Goal: Task Accomplishment & Management: Complete application form

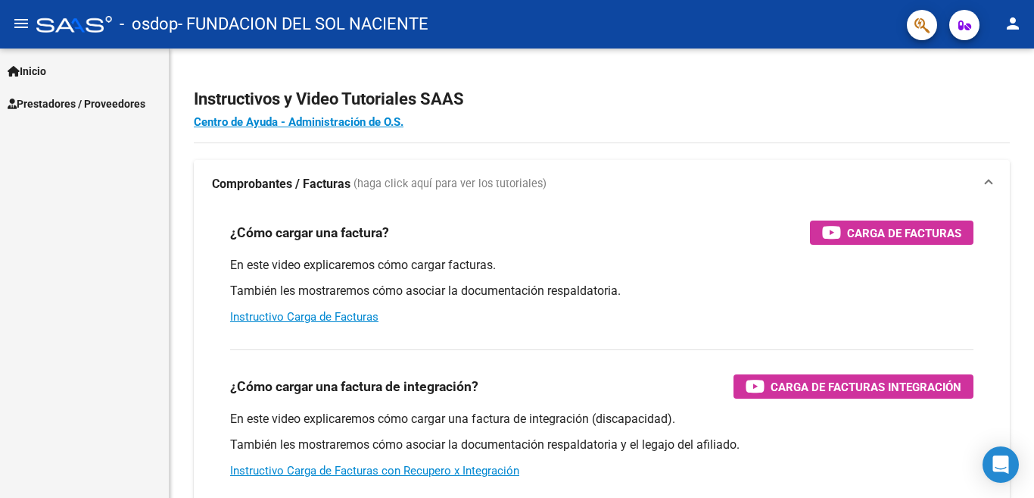
click at [62, 113] on link "Prestadores / Proveedores" at bounding box center [84, 103] width 169 height 33
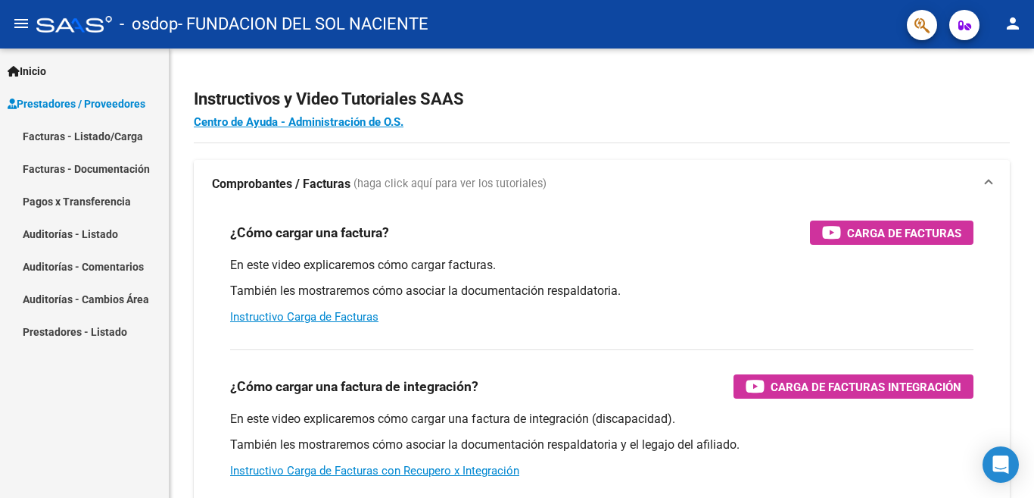
click at [83, 132] on link "Facturas - Listado/Carga" at bounding box center [84, 136] width 169 height 33
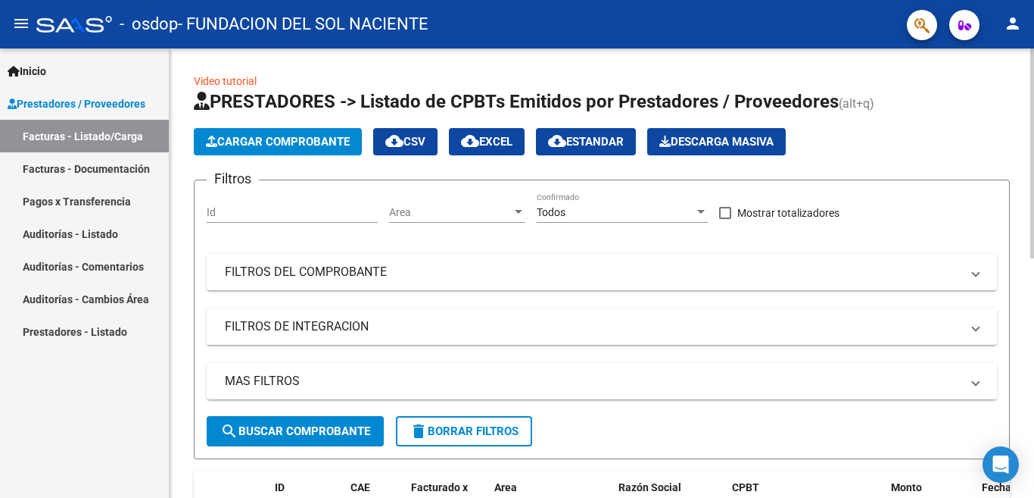
click at [261, 149] on button "Cargar Comprobante" at bounding box center [278, 141] width 168 height 27
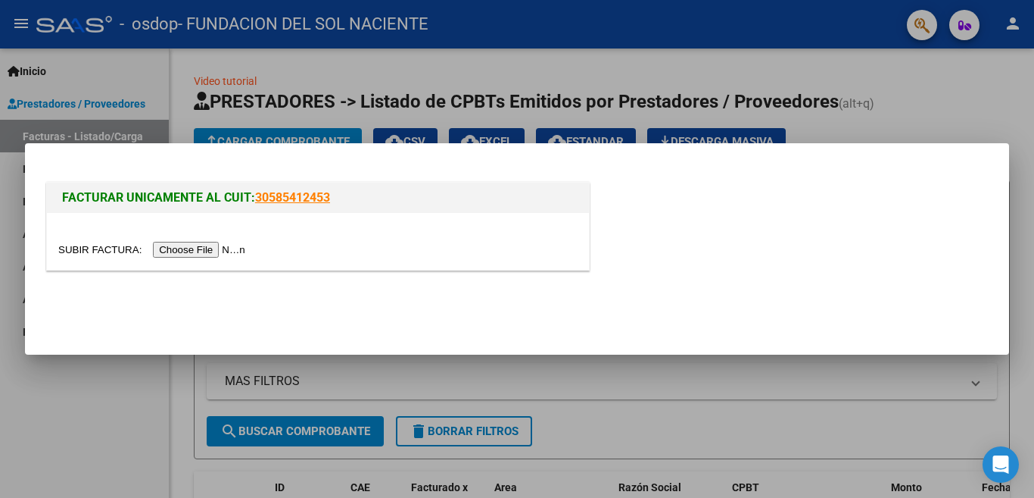
click at [205, 254] on input "file" at bounding box center [154, 250] width 192 height 16
click at [208, 252] on input "file" at bounding box center [154, 250] width 192 height 16
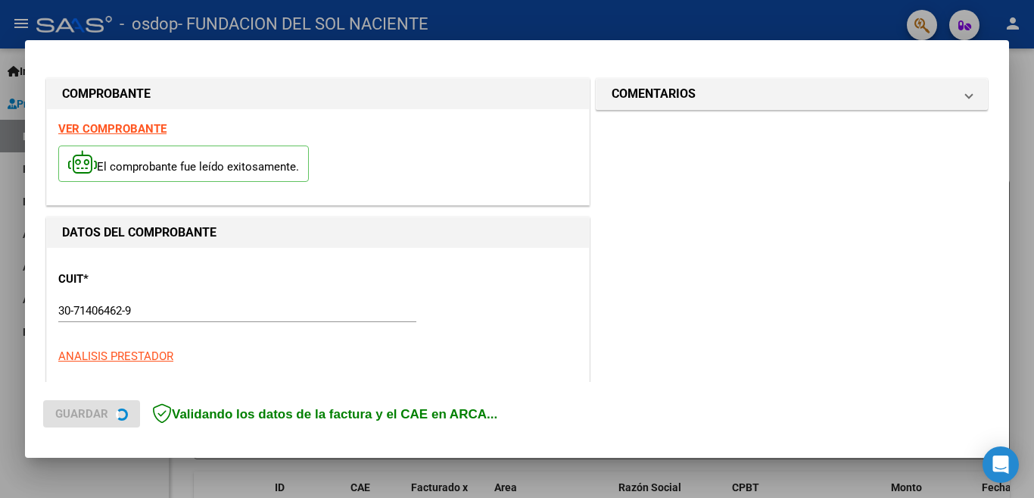
scroll to position [366, 0]
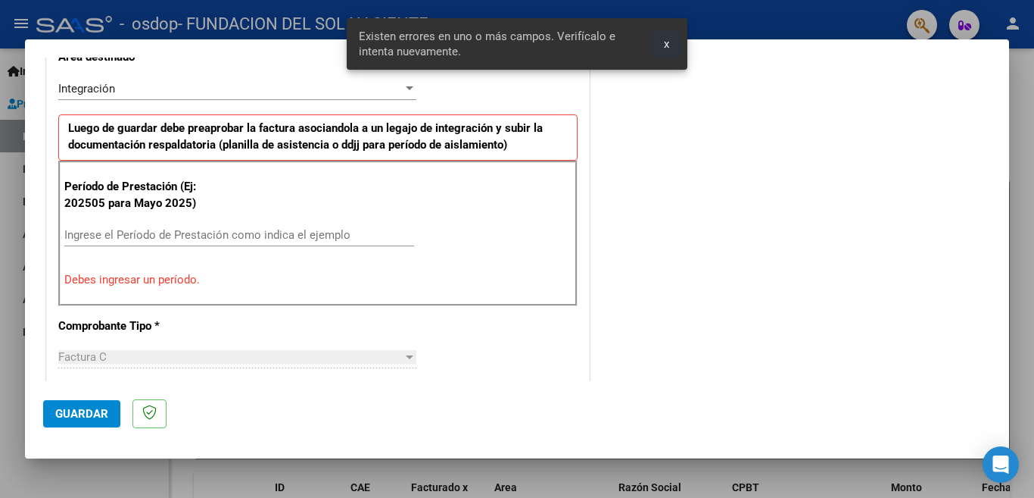
click at [674, 46] on button "x" at bounding box center [667, 43] width 30 height 27
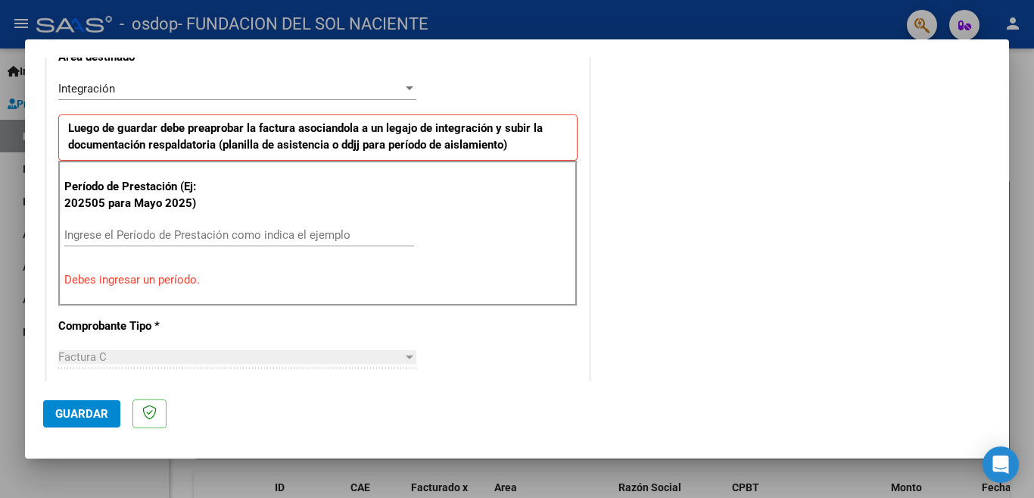
click at [108, 233] on input "Ingrese el Período de Prestación como indica el ejemplo" at bounding box center [239, 235] width 350 height 14
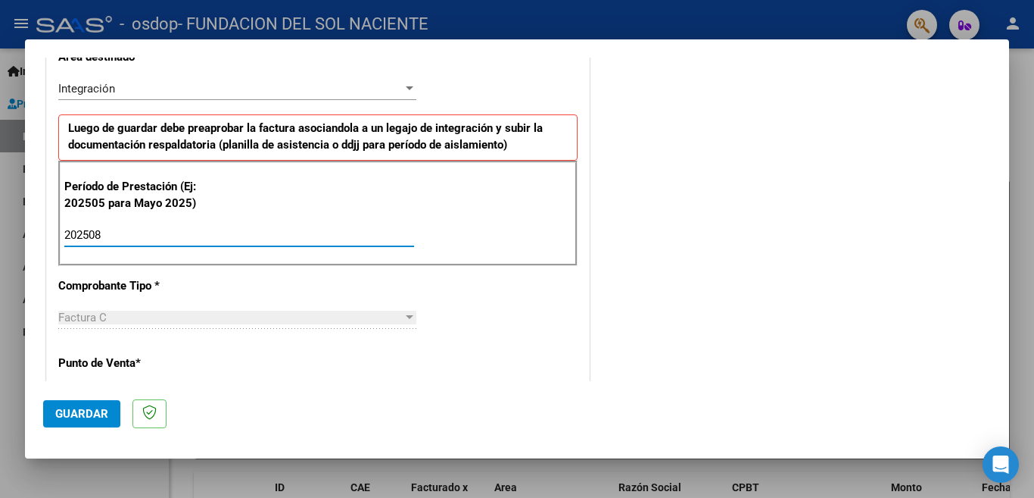
type input "202508"
click at [554, 192] on div "Período de Prestación (Ej: 202505 para Mayo 2025) 202508 Ingrese el Período de …" at bounding box center [318, 214] width 520 height 106
click at [429, 304] on div "CUIT * 30-71406462-9 Ingresar CUIT ANALISIS PRESTADOR FUNDACION DEL SOL NACIENT…" at bounding box center [318, 451] width 542 height 1140
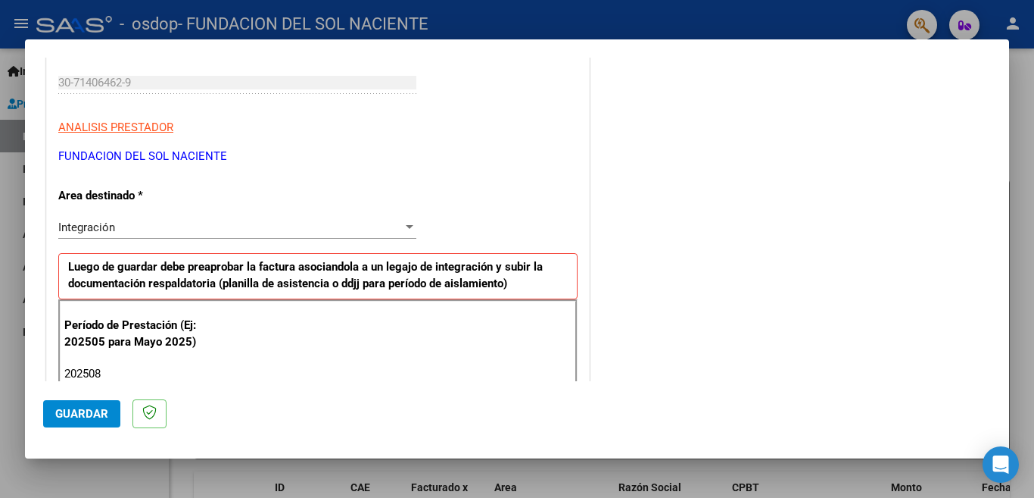
scroll to position [303, 0]
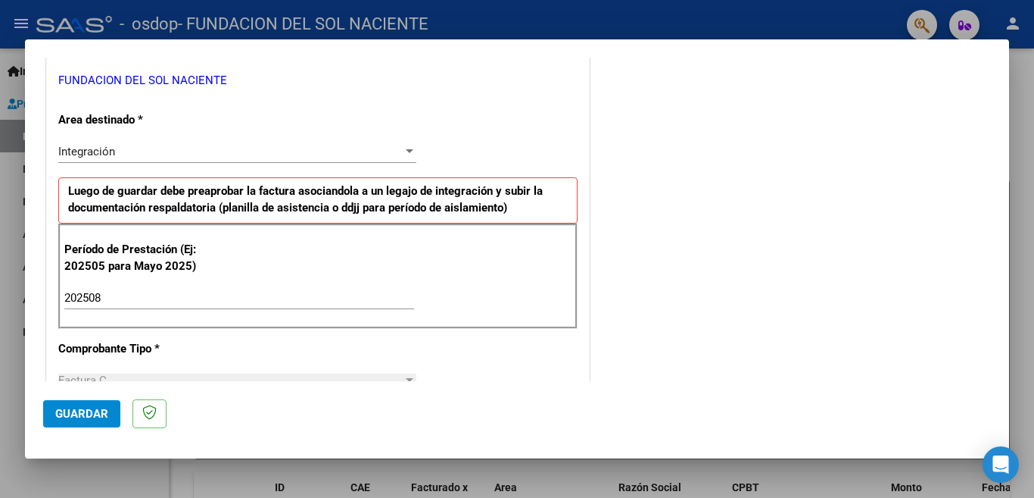
click at [303, 150] on div "Integración" at bounding box center [230, 152] width 345 height 14
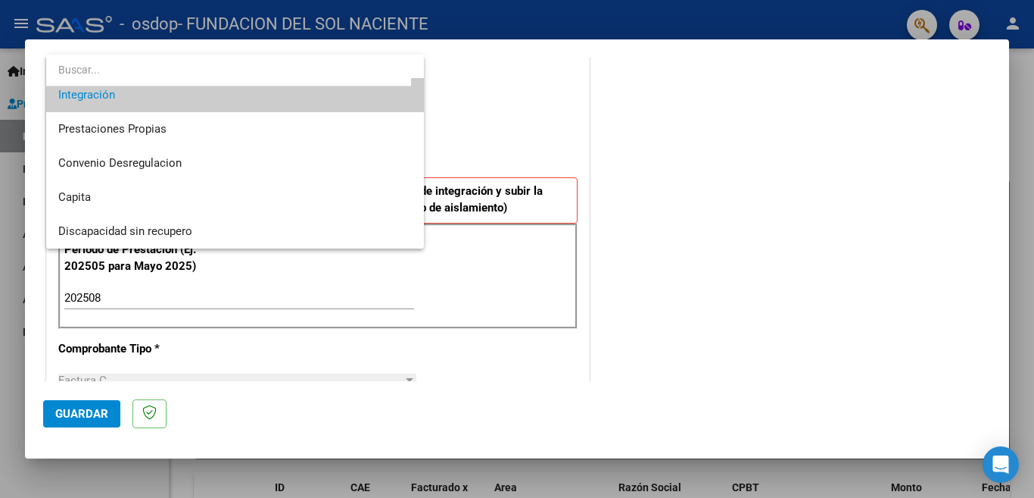
scroll to position [0, 0]
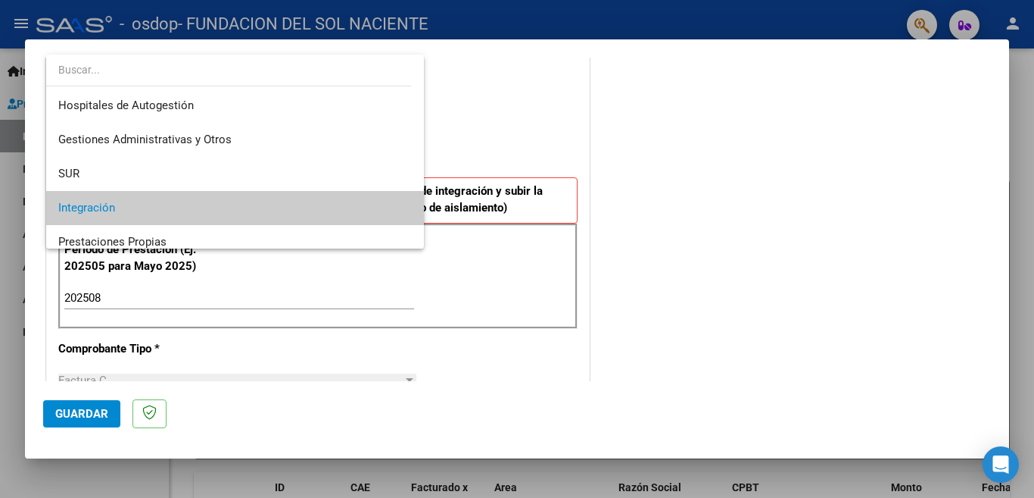
click at [503, 133] on div at bounding box center [517, 249] width 1034 height 498
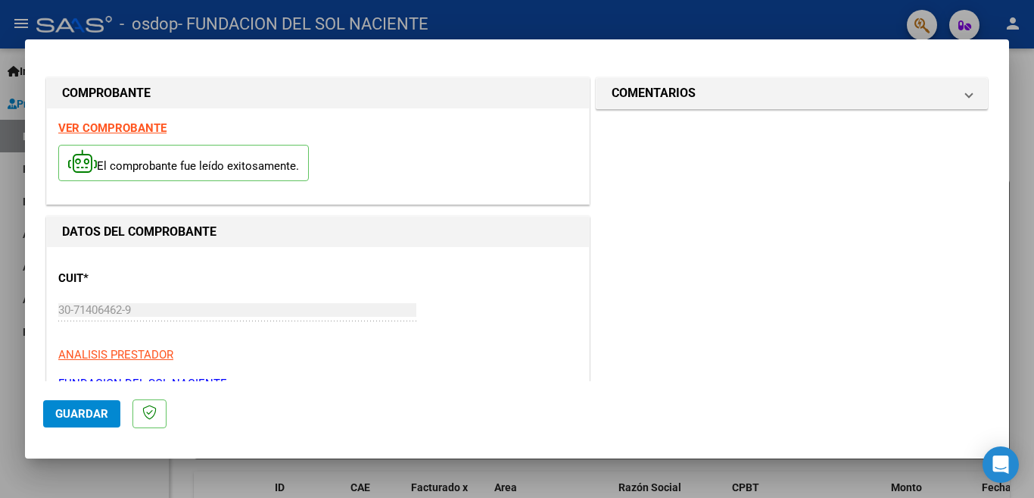
click at [109, 409] on button "Guardar" at bounding box center [81, 413] width 77 height 27
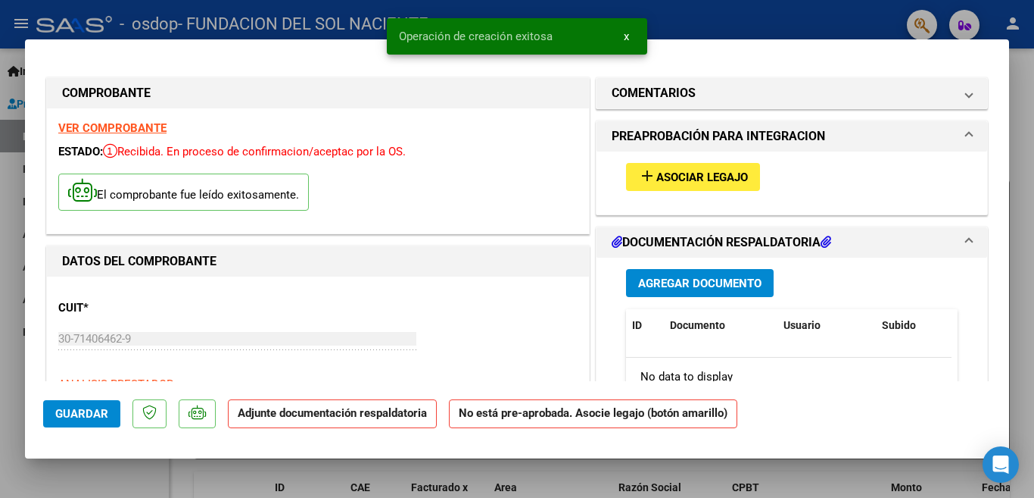
click at [679, 175] on span "Asociar Legajo" at bounding box center [703, 177] width 92 height 14
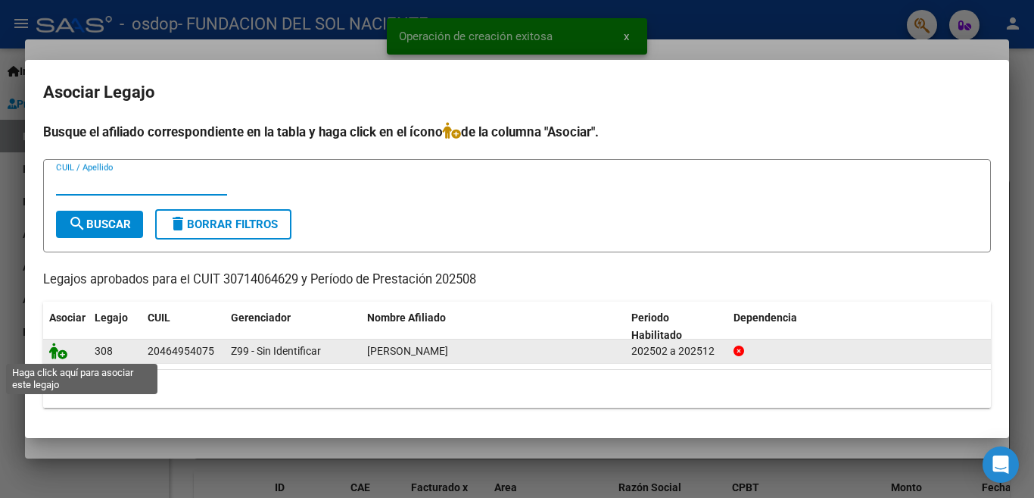
click at [55, 353] on icon at bounding box center [58, 350] width 18 height 17
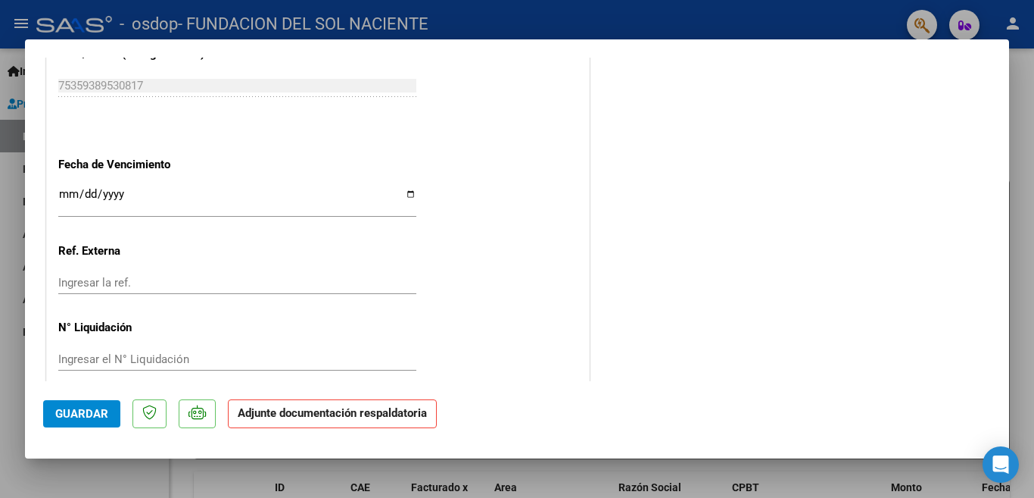
scroll to position [938, 0]
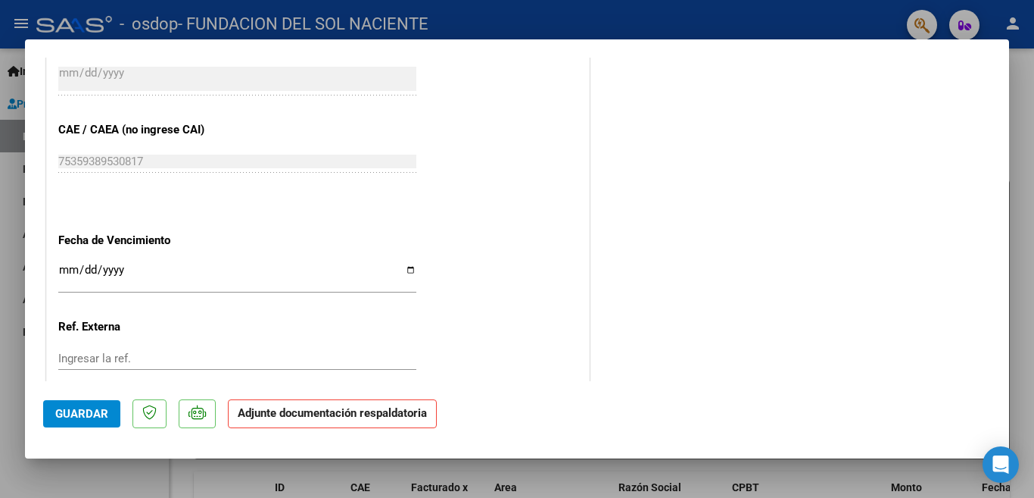
click at [336, 416] on strong "Adjunte documentación respaldatoria" at bounding box center [332, 413] width 189 height 14
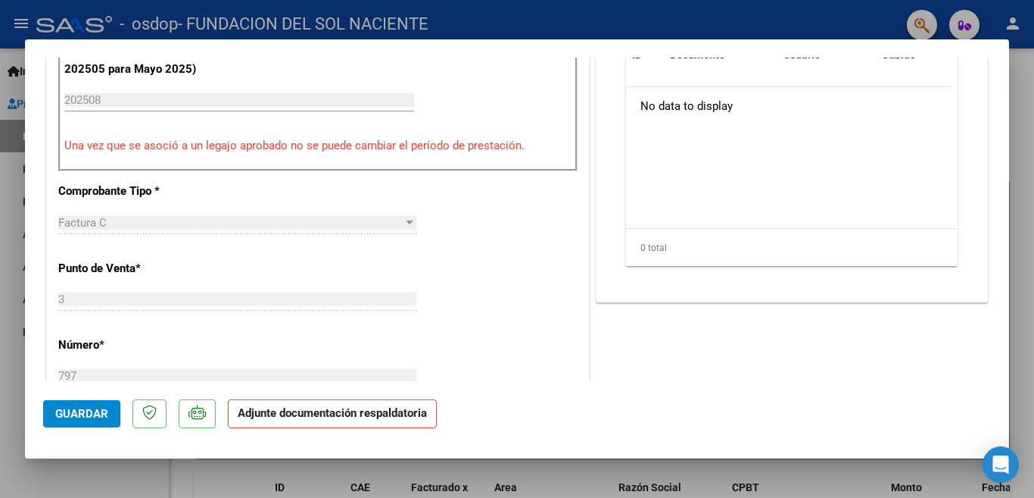
scroll to position [180, 0]
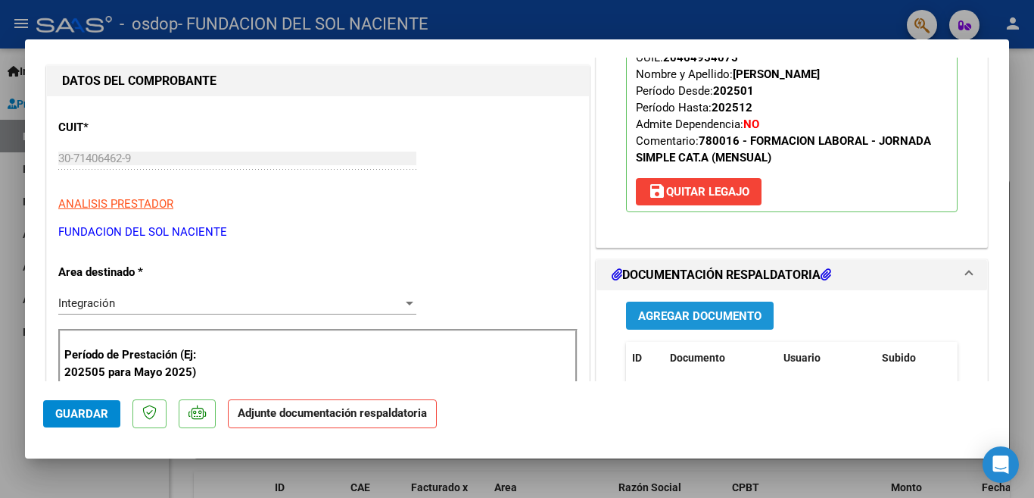
click at [745, 318] on span "Agregar Documento" at bounding box center [699, 316] width 123 height 14
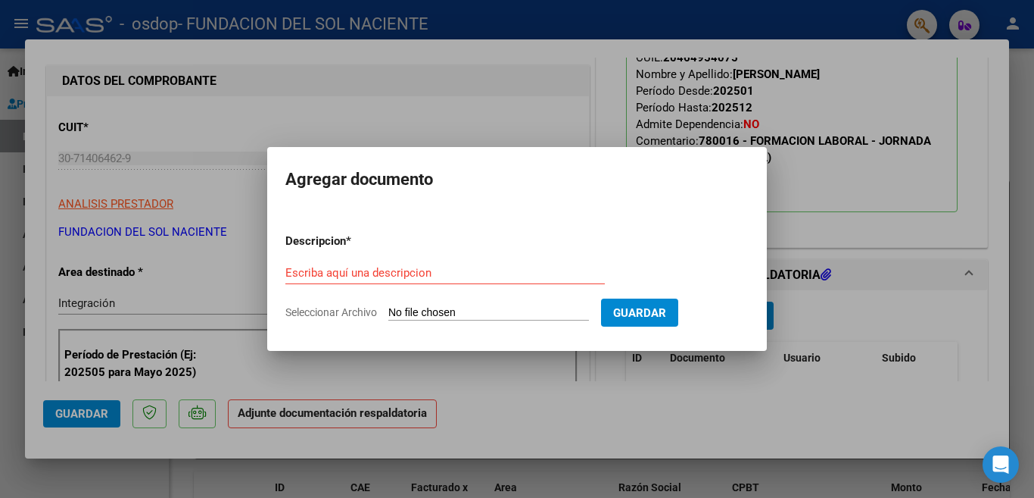
click at [438, 310] on input "Seleccionar Archivo" at bounding box center [488, 313] width 201 height 14
type input "C:\fakepath\Autorización [PERSON_NAME].pdf"
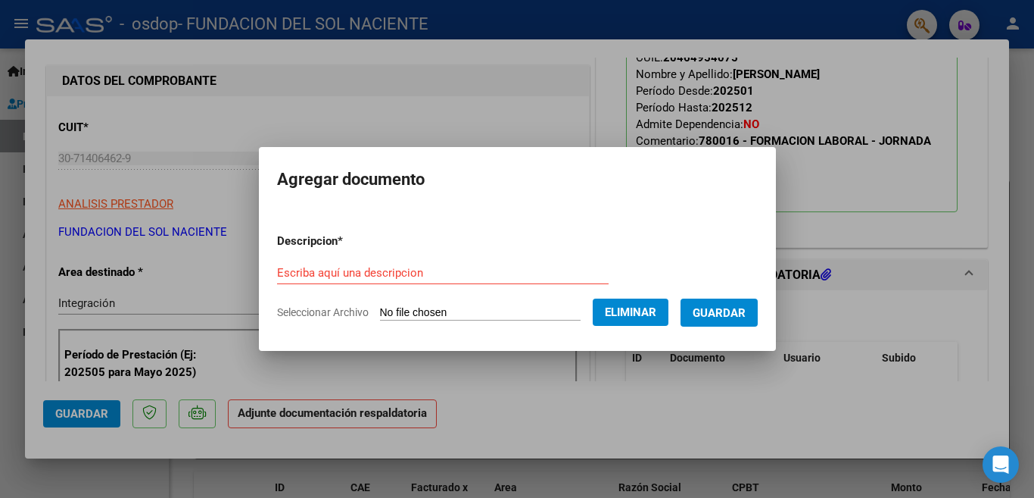
click at [415, 267] on input "Escriba aquí una descripcion" at bounding box center [443, 273] width 332 height 14
type input "a"
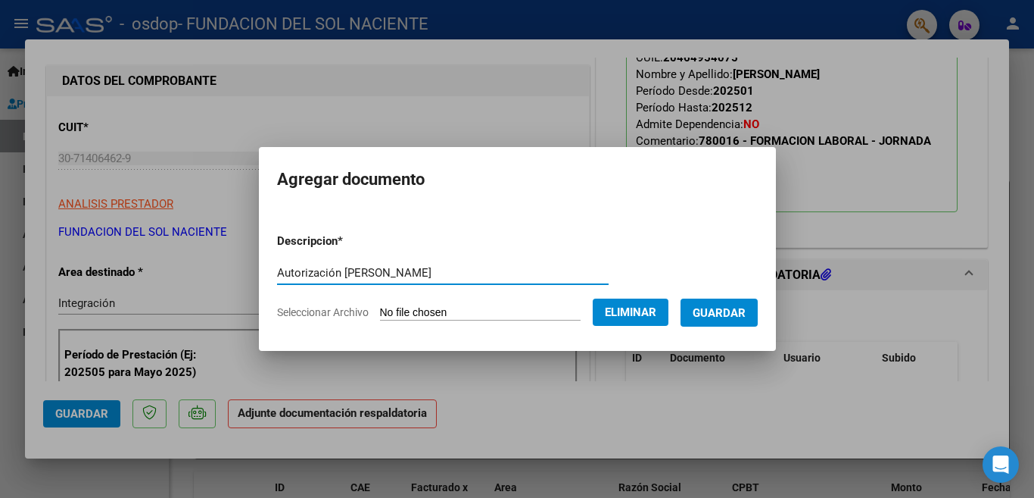
type input "Autorización [PERSON_NAME]"
click at [719, 307] on span "Guardar" at bounding box center [719, 313] width 53 height 14
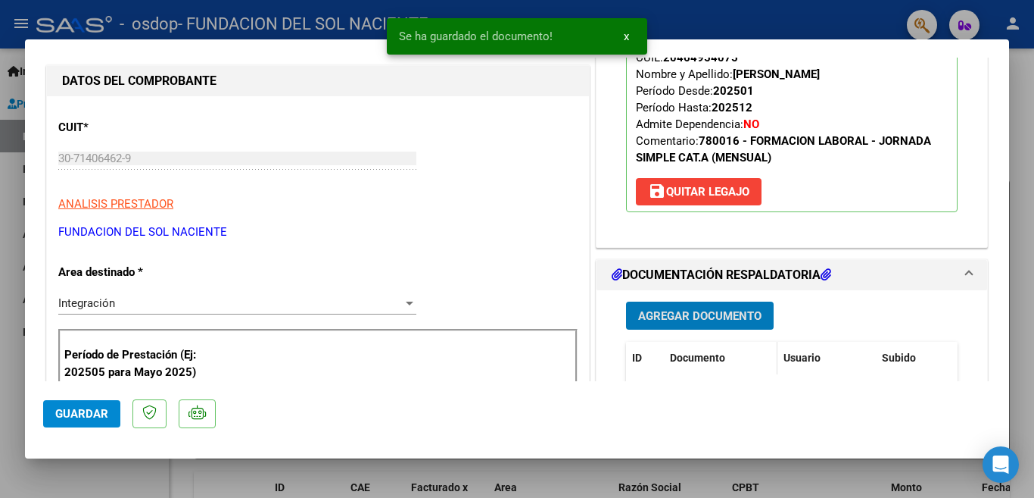
scroll to position [256, 0]
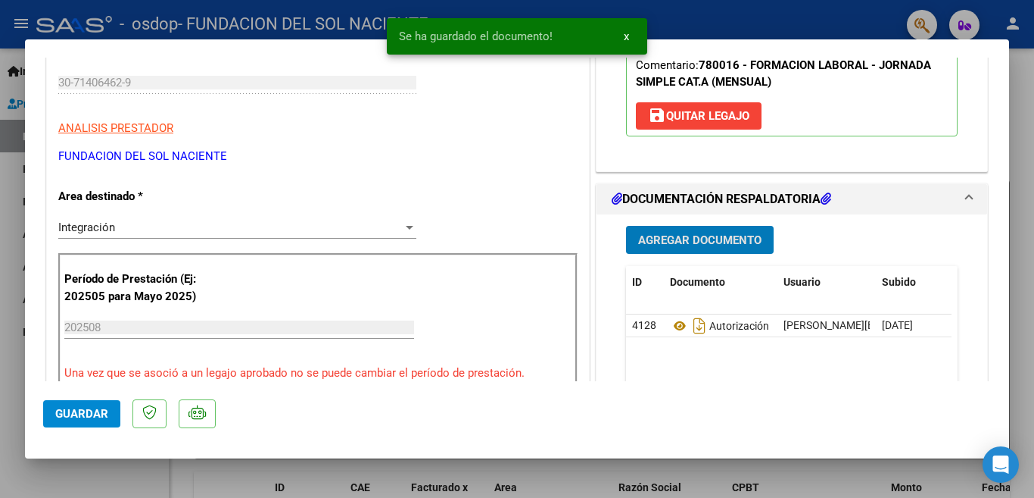
click at [711, 241] on span "Agregar Documento" at bounding box center [699, 240] width 123 height 14
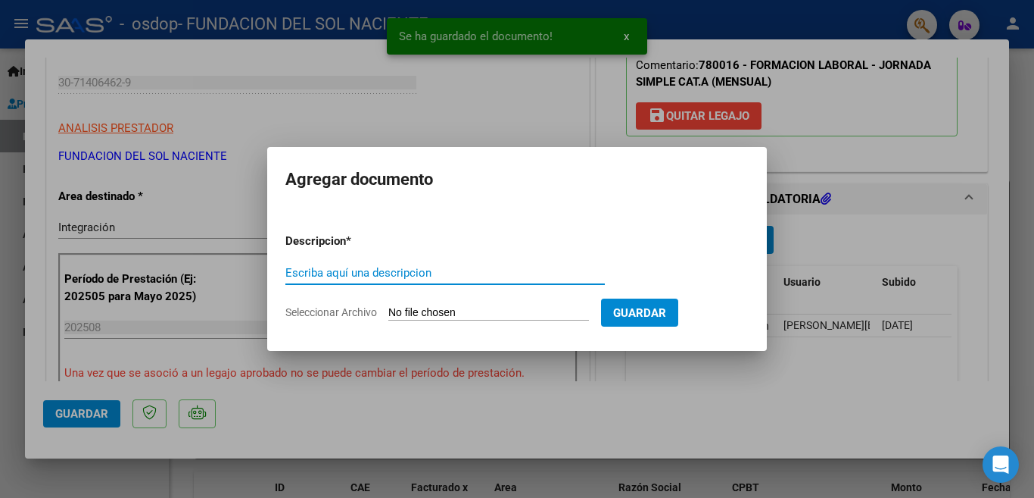
click at [438, 313] on input "Seleccionar Archivo" at bounding box center [488, 313] width 201 height 14
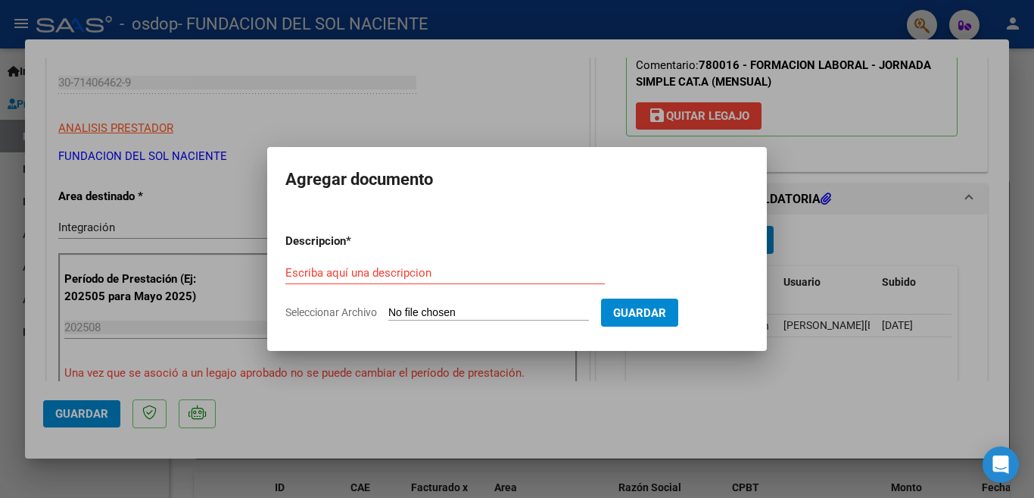
type input "C:\fakepath\Planilla [PERSON_NAME].pdf"
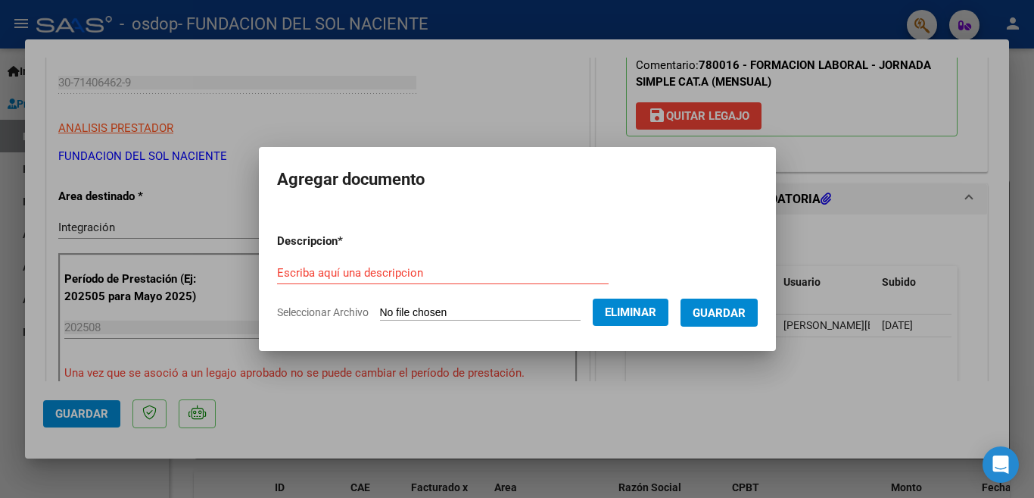
click at [418, 261] on div "Escriba aquí una descripcion" at bounding box center [443, 272] width 332 height 23
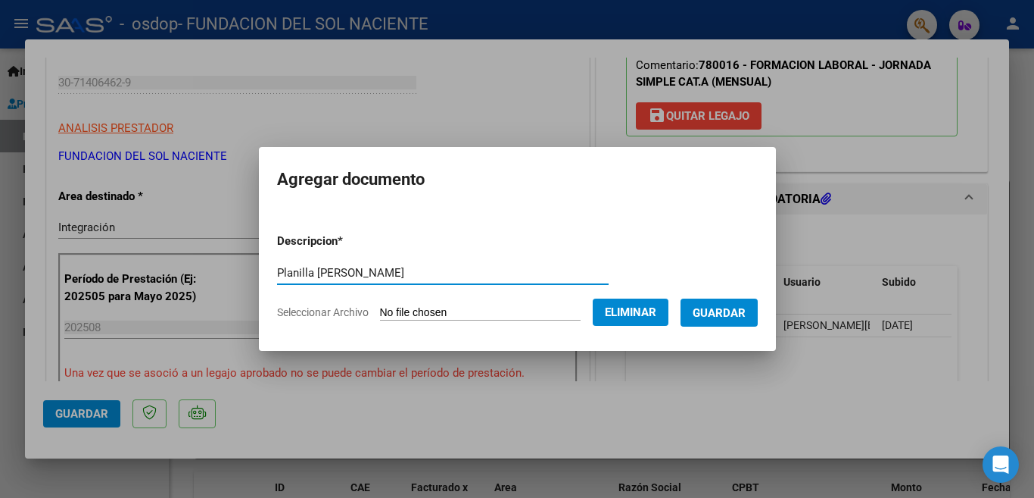
type input "Planilla [PERSON_NAME]"
click at [722, 311] on span "Guardar" at bounding box center [719, 313] width 53 height 14
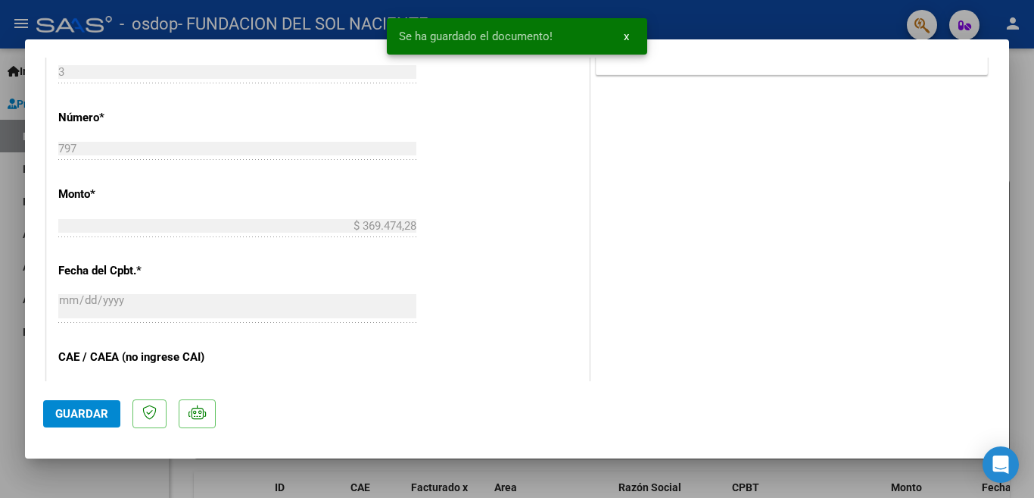
scroll to position [1013, 0]
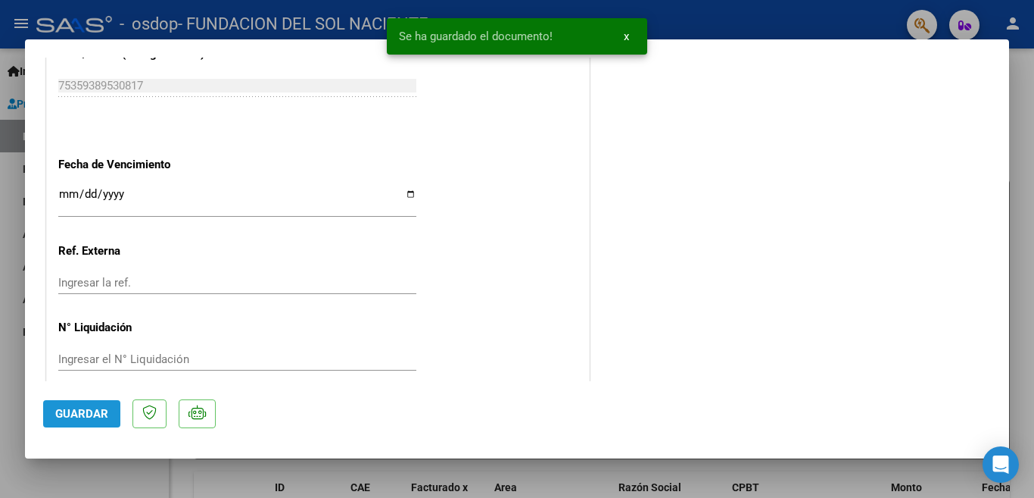
click at [90, 410] on span "Guardar" at bounding box center [81, 414] width 53 height 14
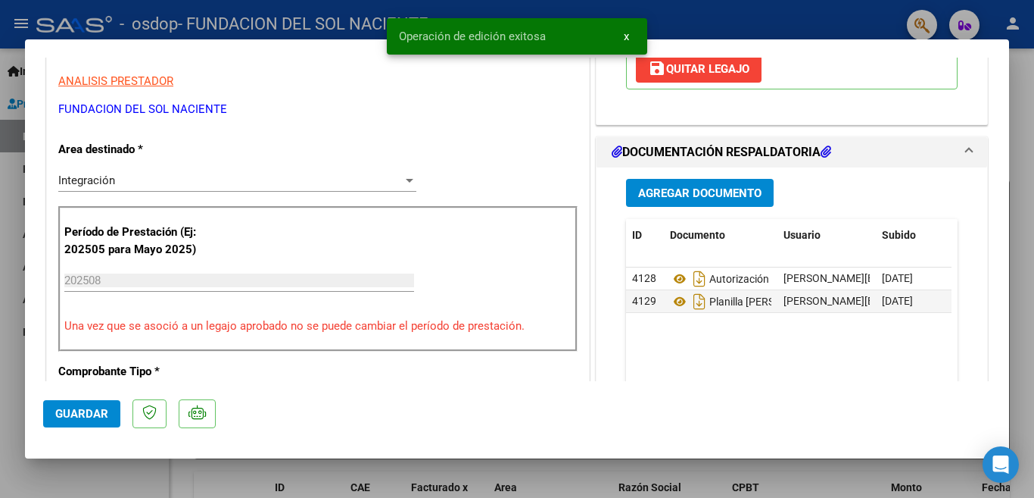
scroll to position [0, 0]
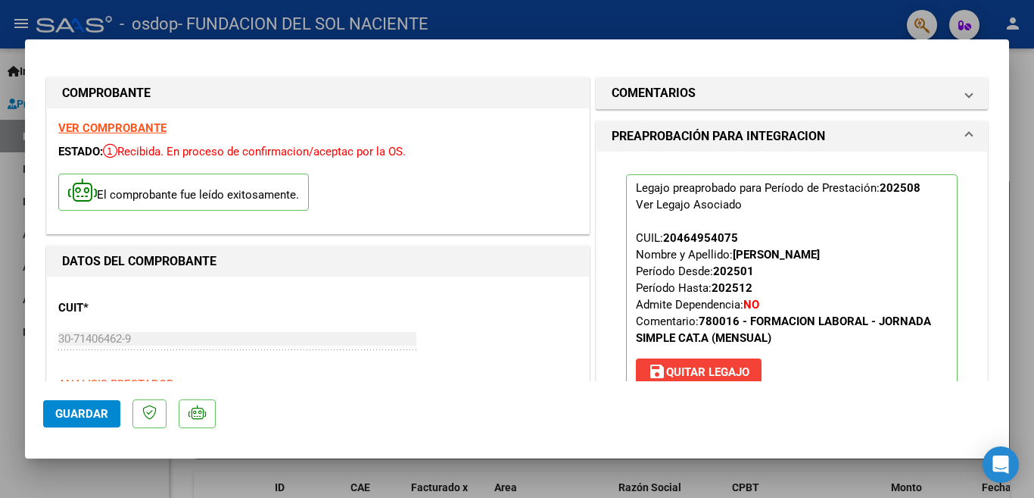
click at [423, 468] on div at bounding box center [517, 249] width 1034 height 498
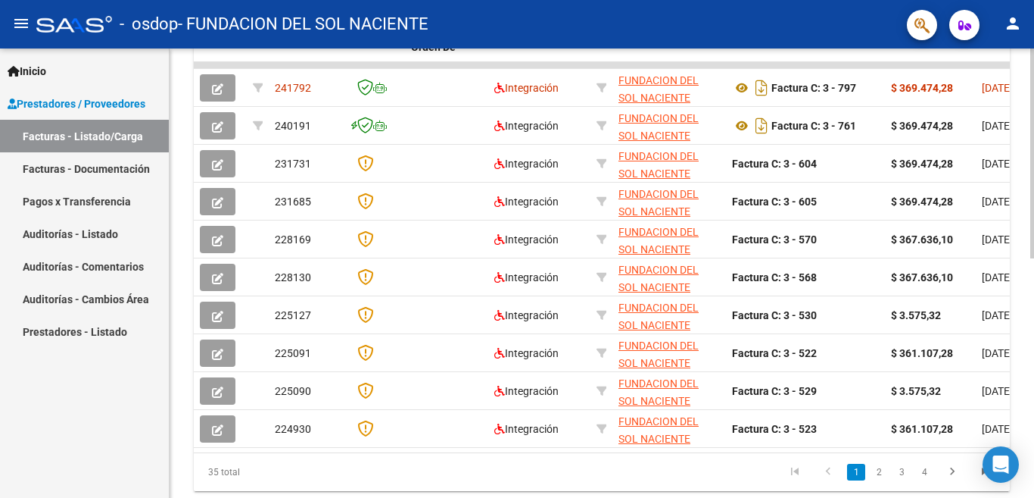
scroll to position [463, 0]
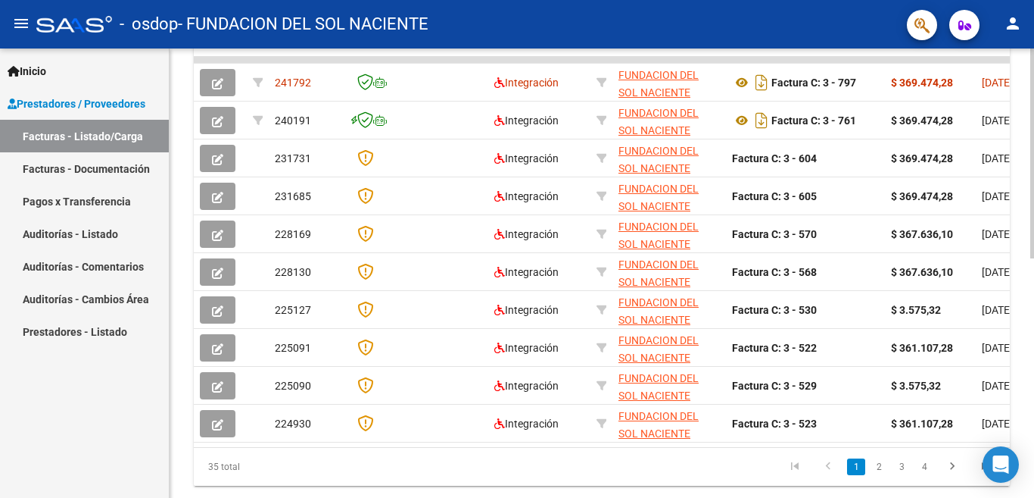
click at [1030, 338] on div "Video tutorial PRESTADORES -> Listado de CPBTs Emitidos por Prestadores / Prove…" at bounding box center [604, 60] width 869 height 948
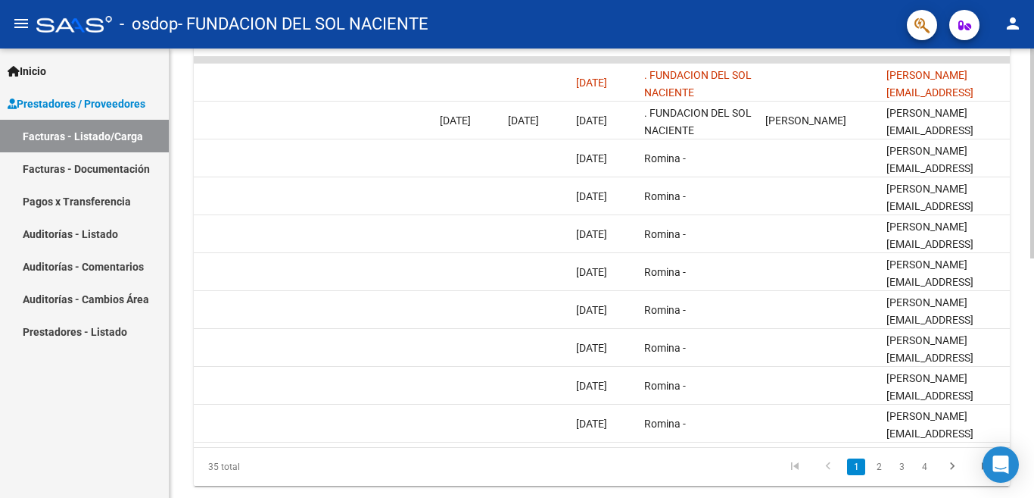
scroll to position [0, 2376]
